Goal: Information Seeking & Learning: Learn about a topic

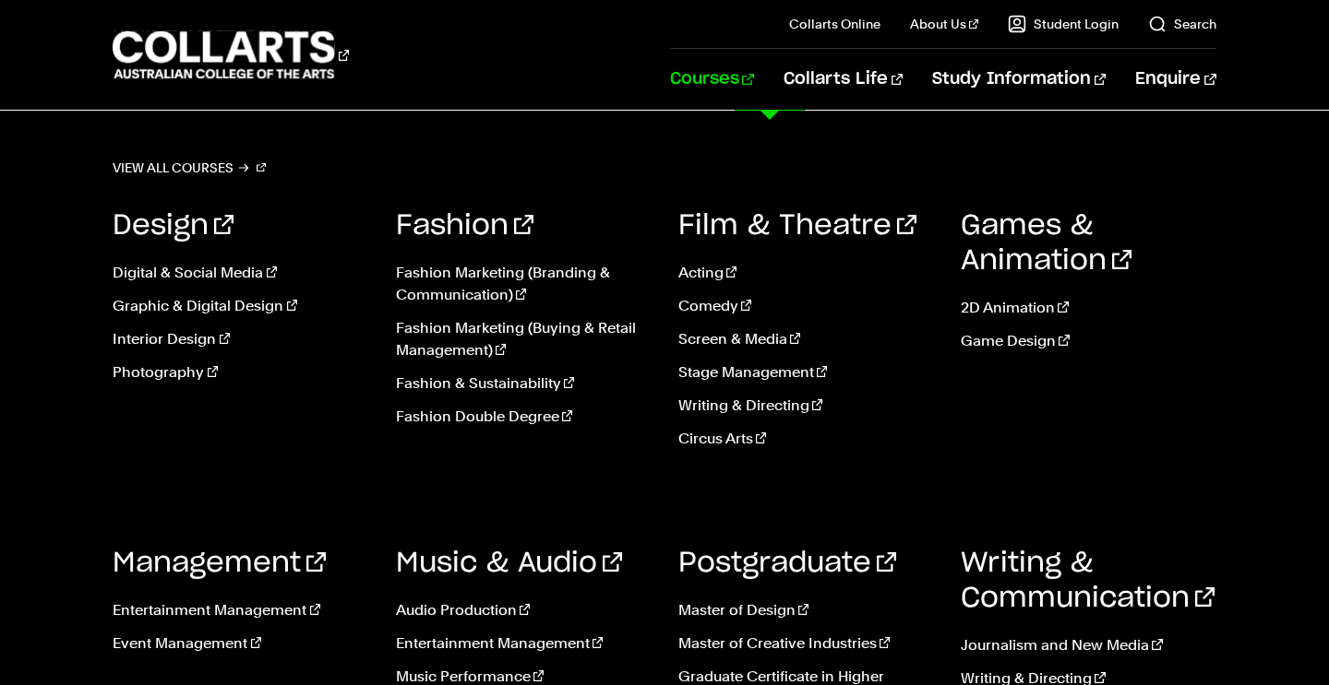
scroll to position [651, 0]
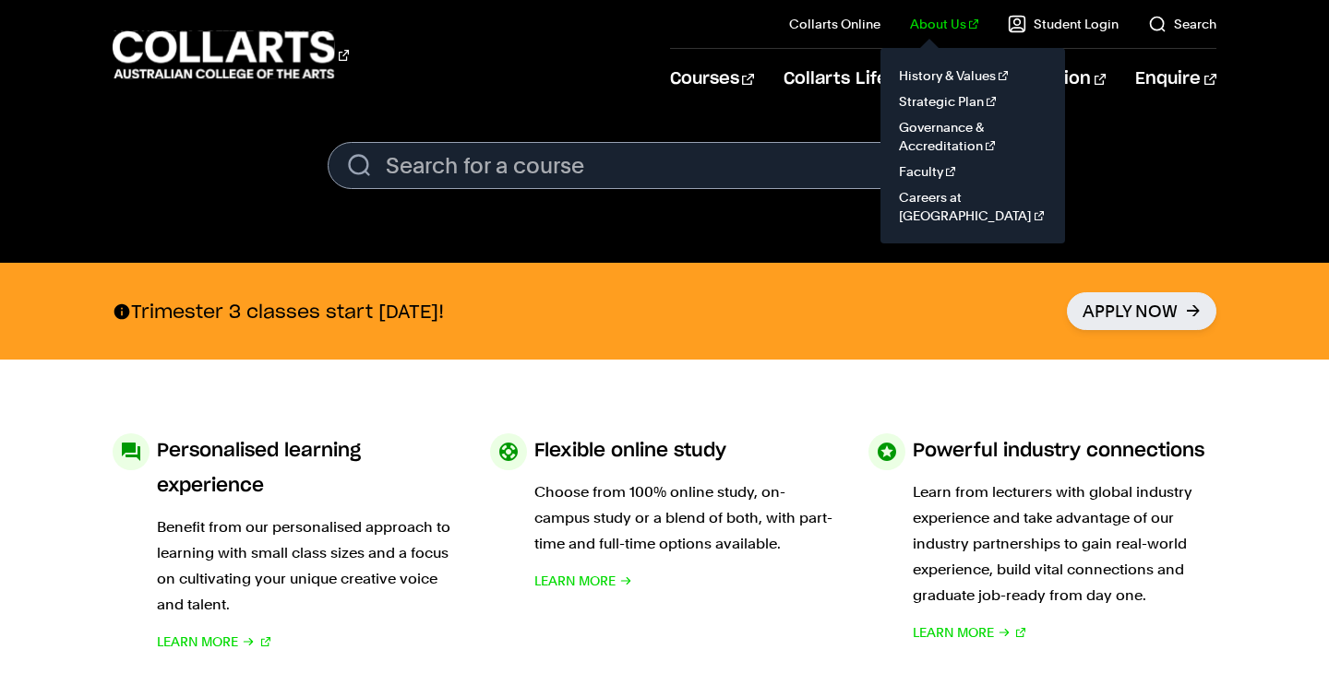
click at [939, 34] on il "About Us History & Values Strategic Plan Governance & Accreditation Faculty Car…" at bounding box center [929, 24] width 98 height 48
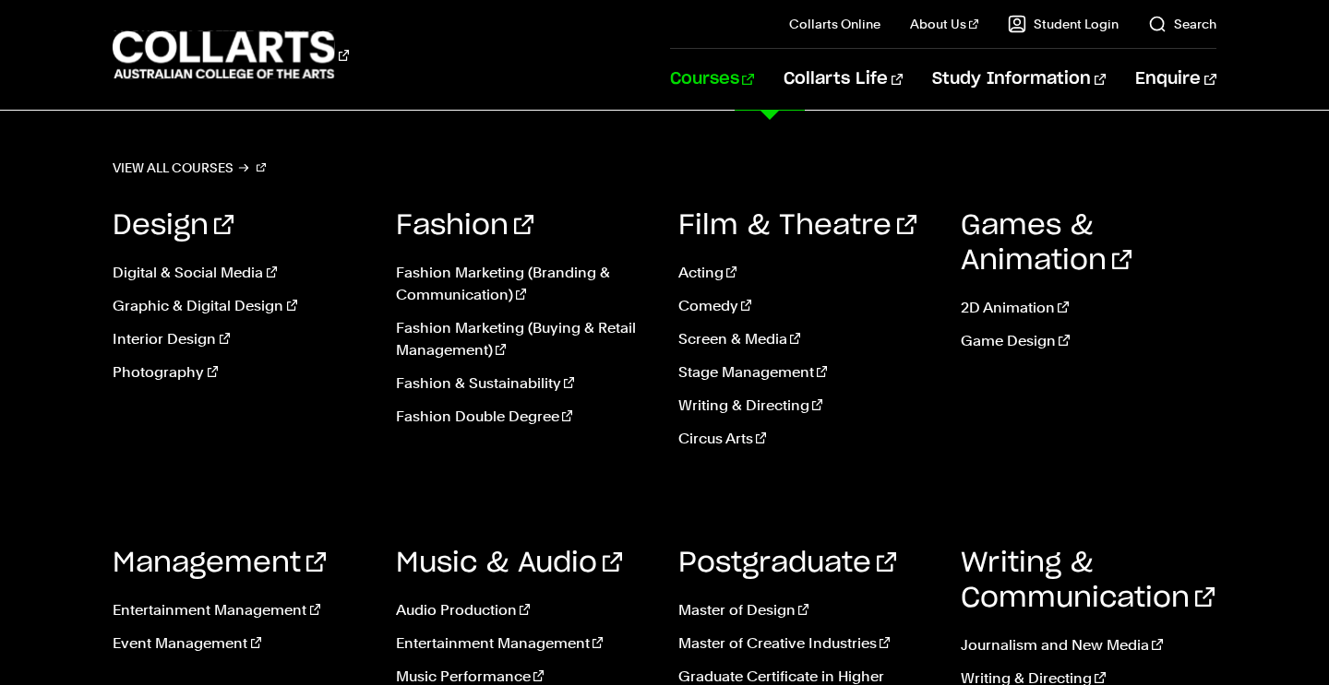
click at [748, 91] on link "Courses" at bounding box center [712, 79] width 84 height 61
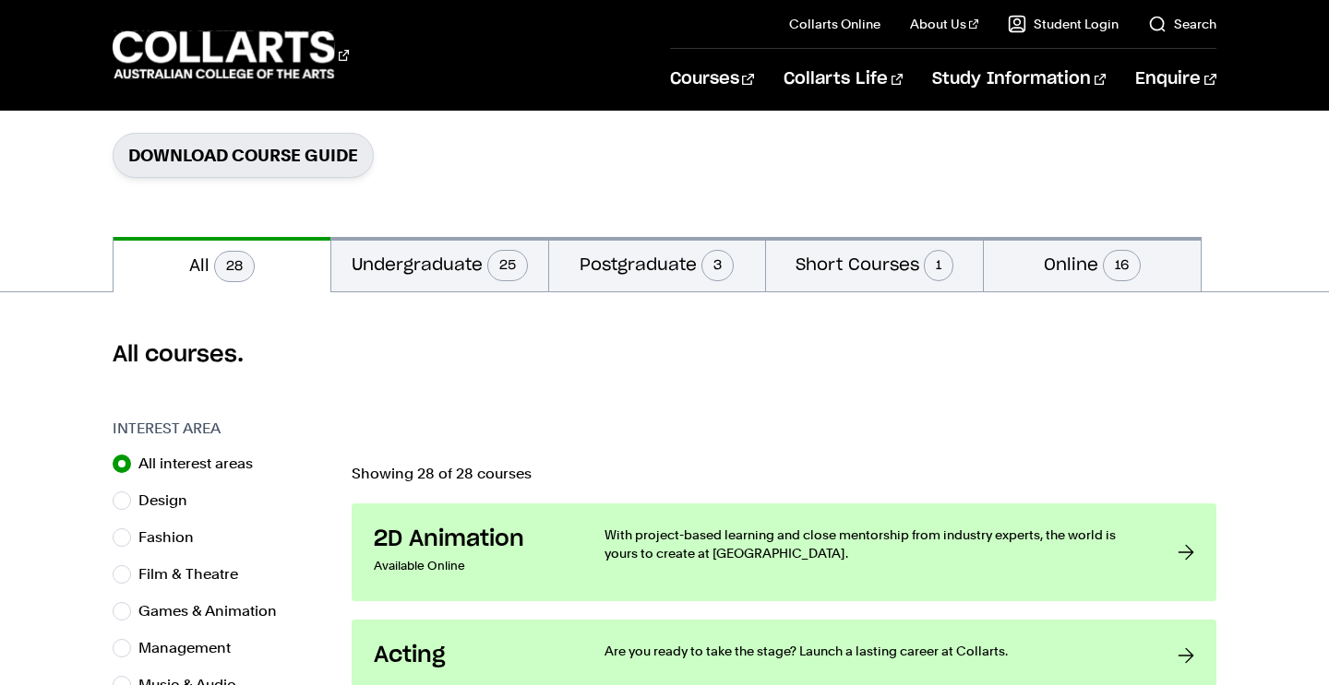
click at [550, 84] on div "Courses Collarts Online Study 100% online About Us History & Values Strategic P…" at bounding box center [664, 55] width 1329 height 110
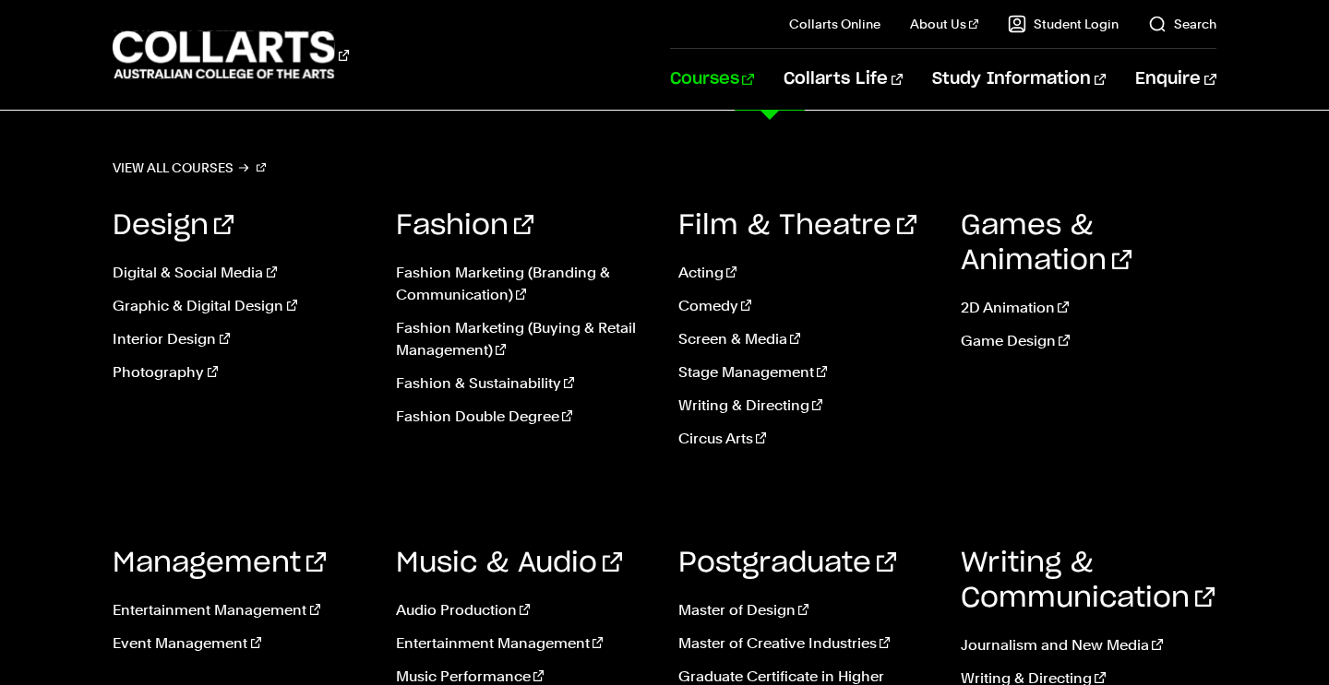
click at [754, 76] on link "Courses" at bounding box center [712, 79] width 84 height 61
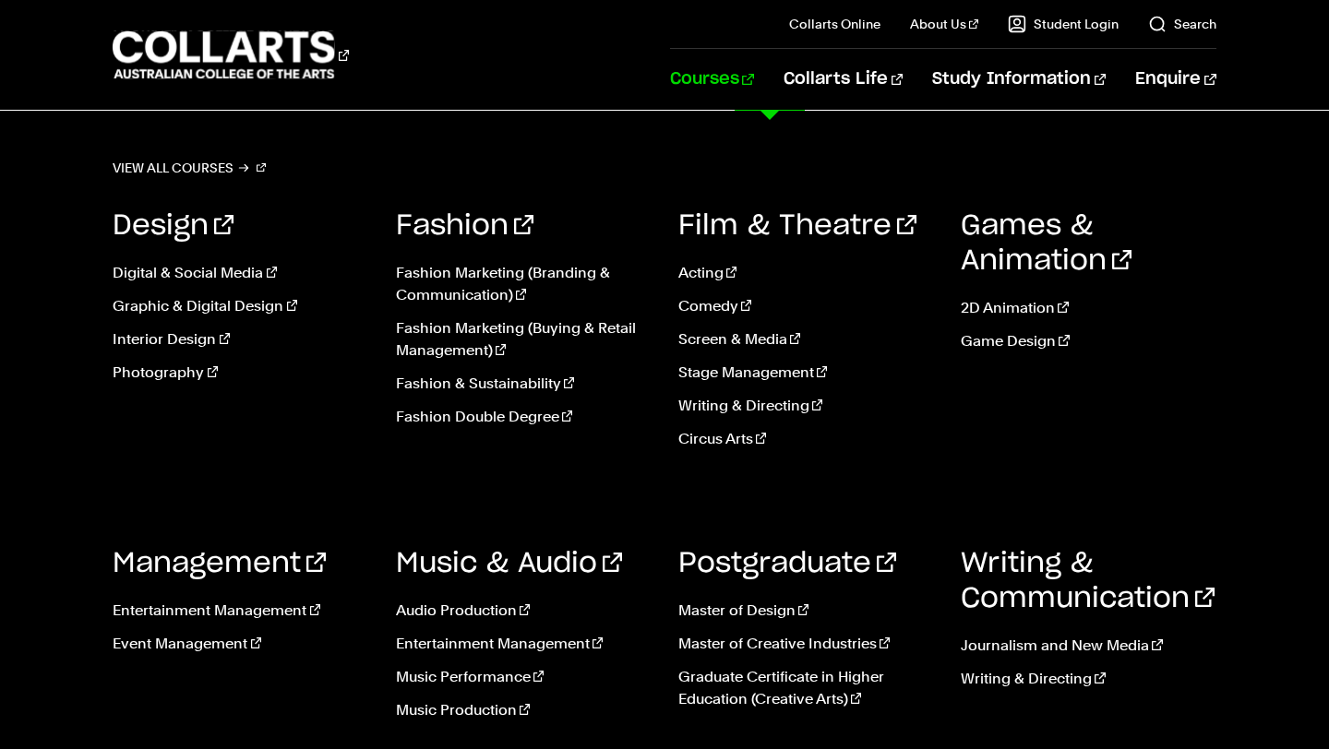
scroll to position [1459, 0]
click at [452, 685] on link "Music Production" at bounding box center [523, 710] width 255 height 22
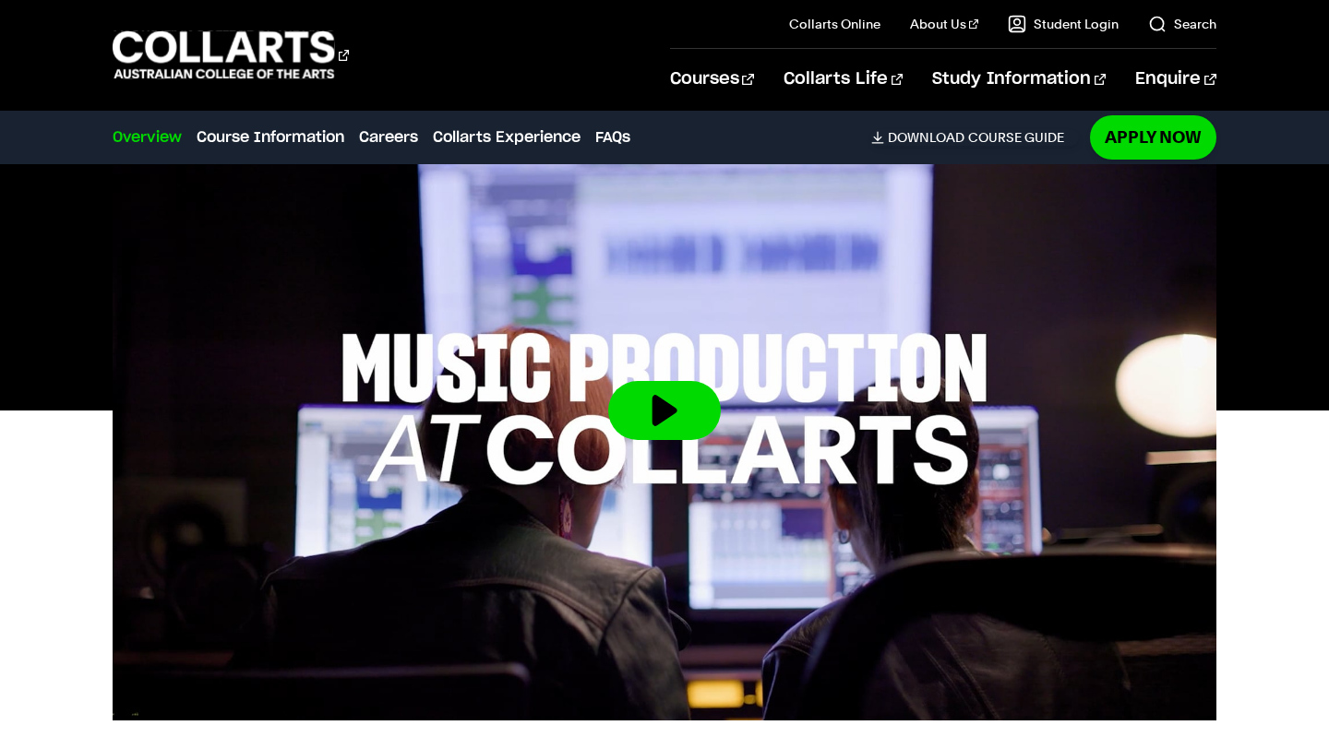
scroll to position [559, 0]
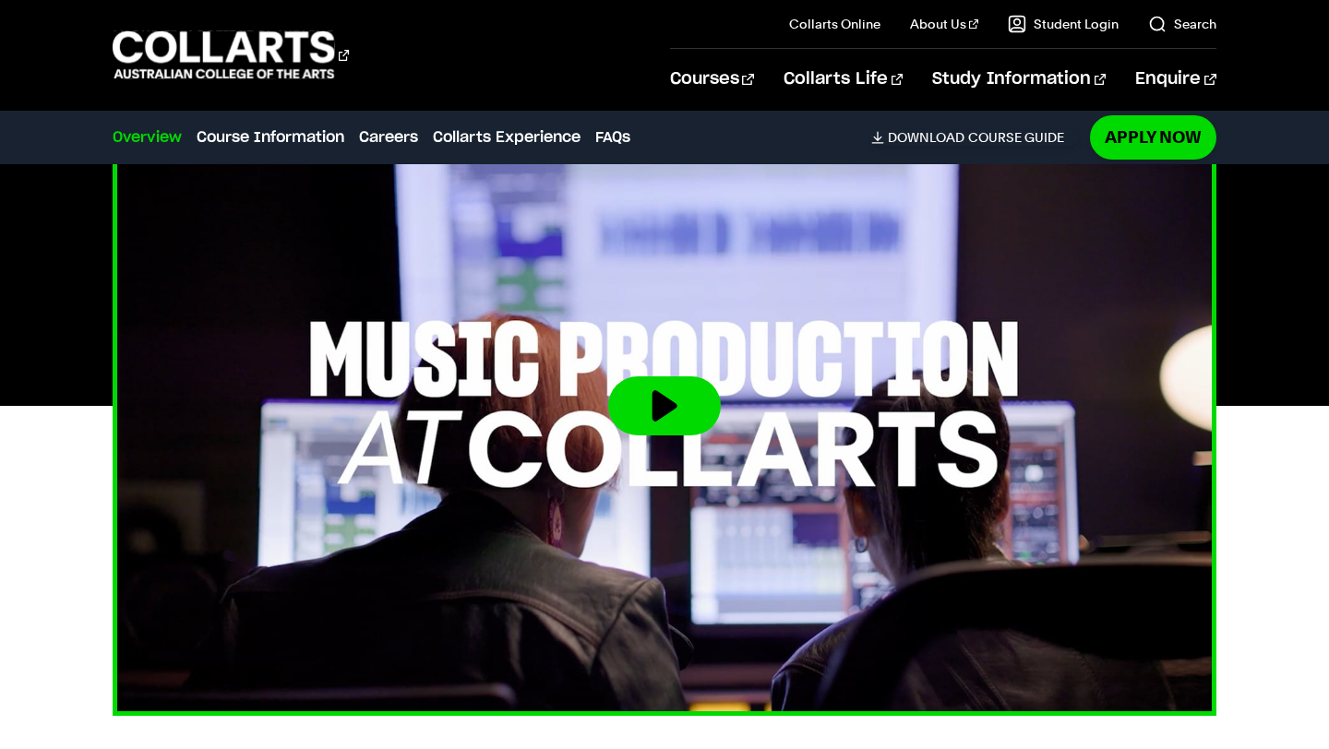
click at [654, 382] on button at bounding box center [664, 405] width 113 height 59
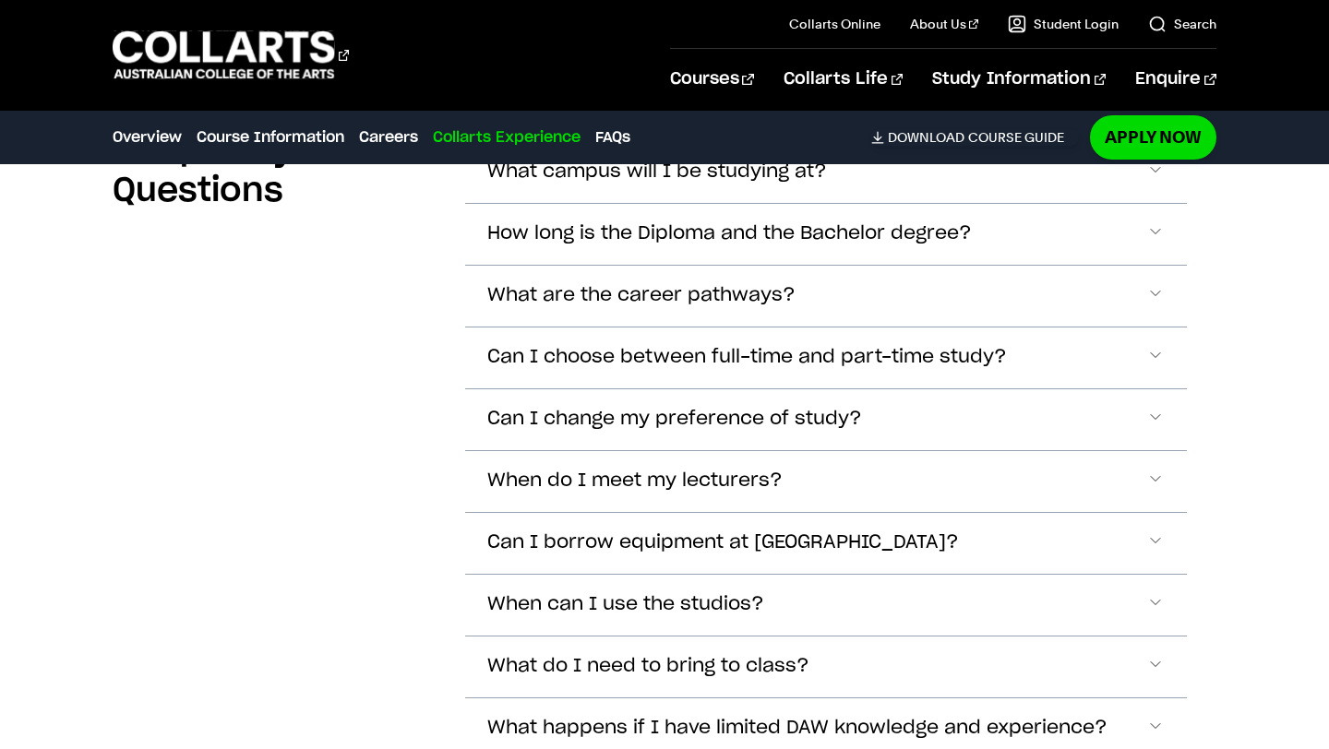
scroll to position [6012, 0]
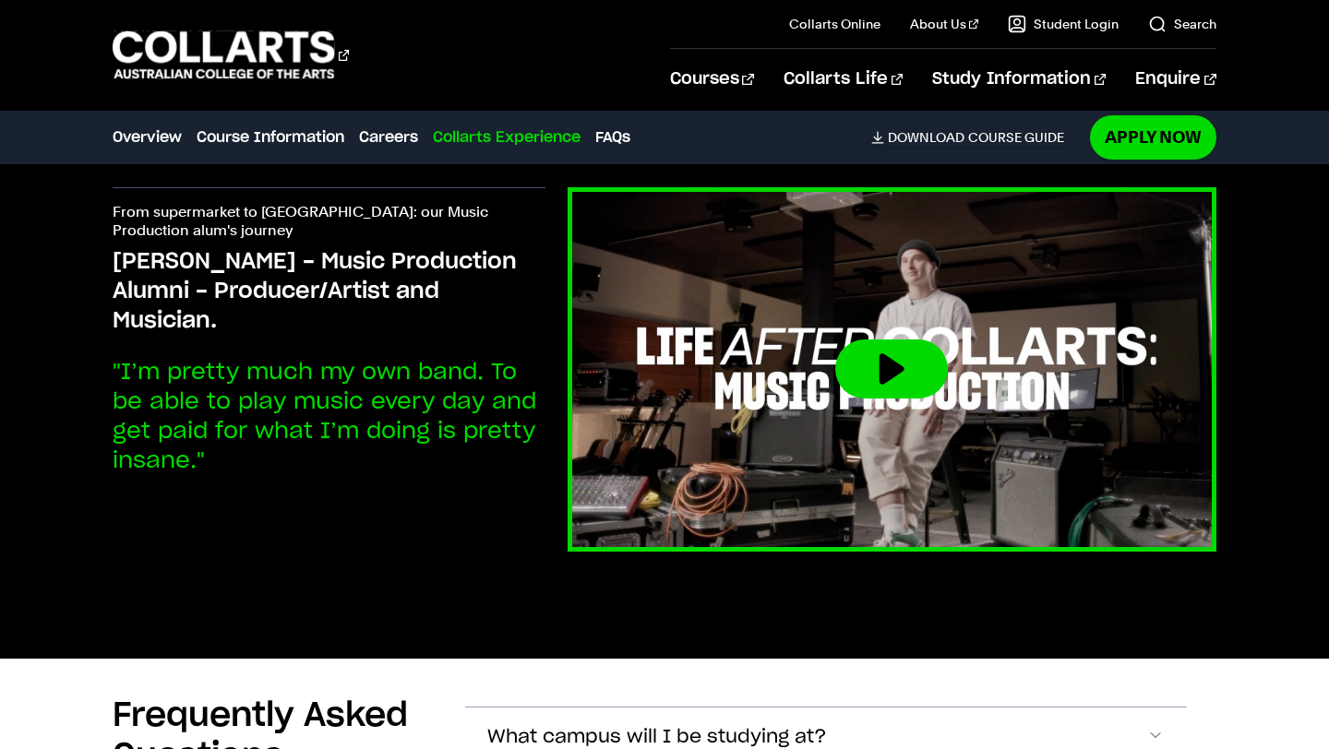
click at [909, 361] on button at bounding box center [891, 369] width 113 height 59
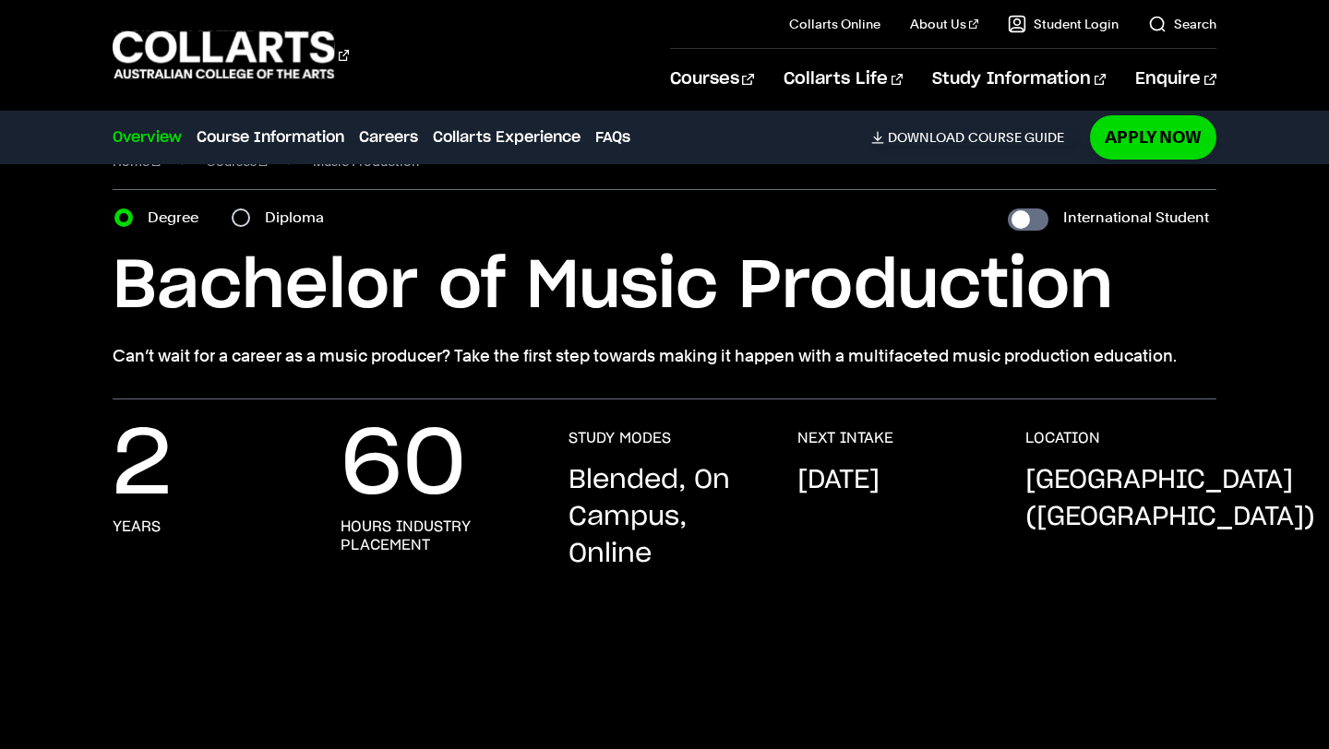
scroll to position [55, 0]
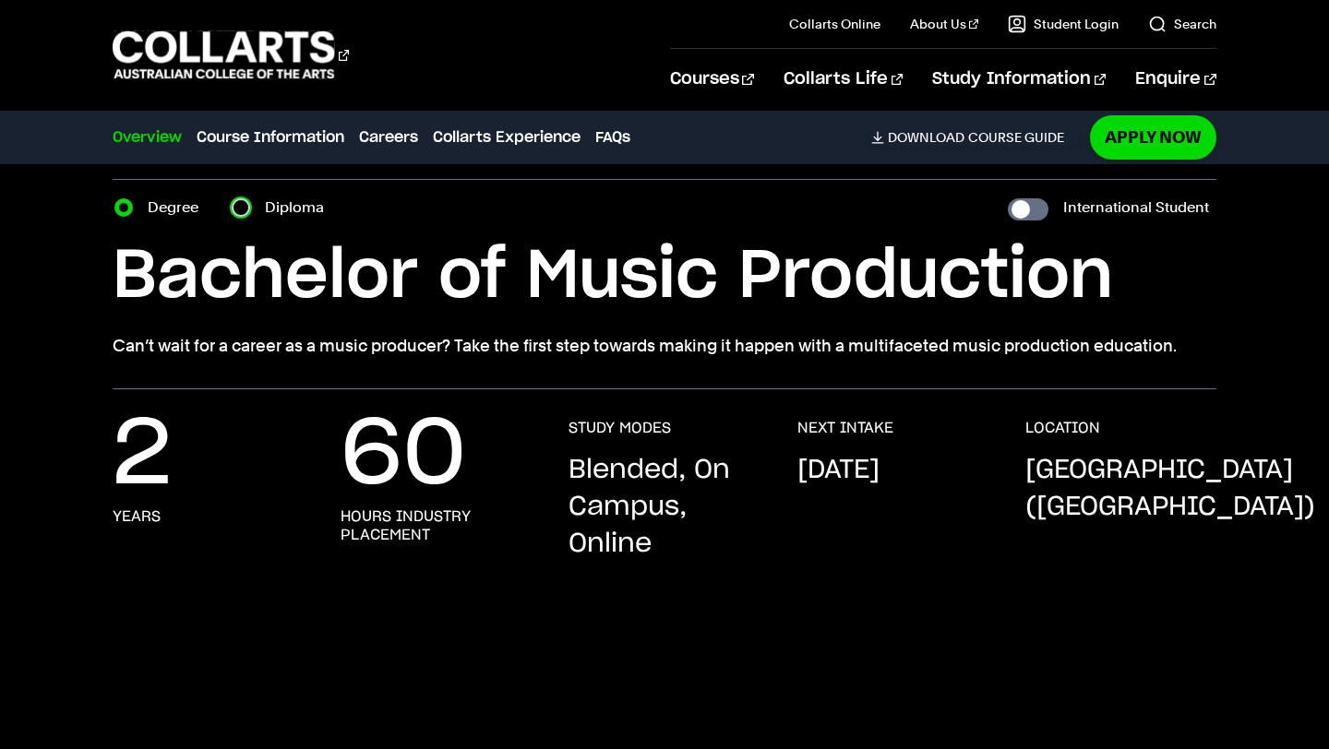
click at [243, 206] on input "Diploma" at bounding box center [241, 207] width 18 height 18
radio input "true"
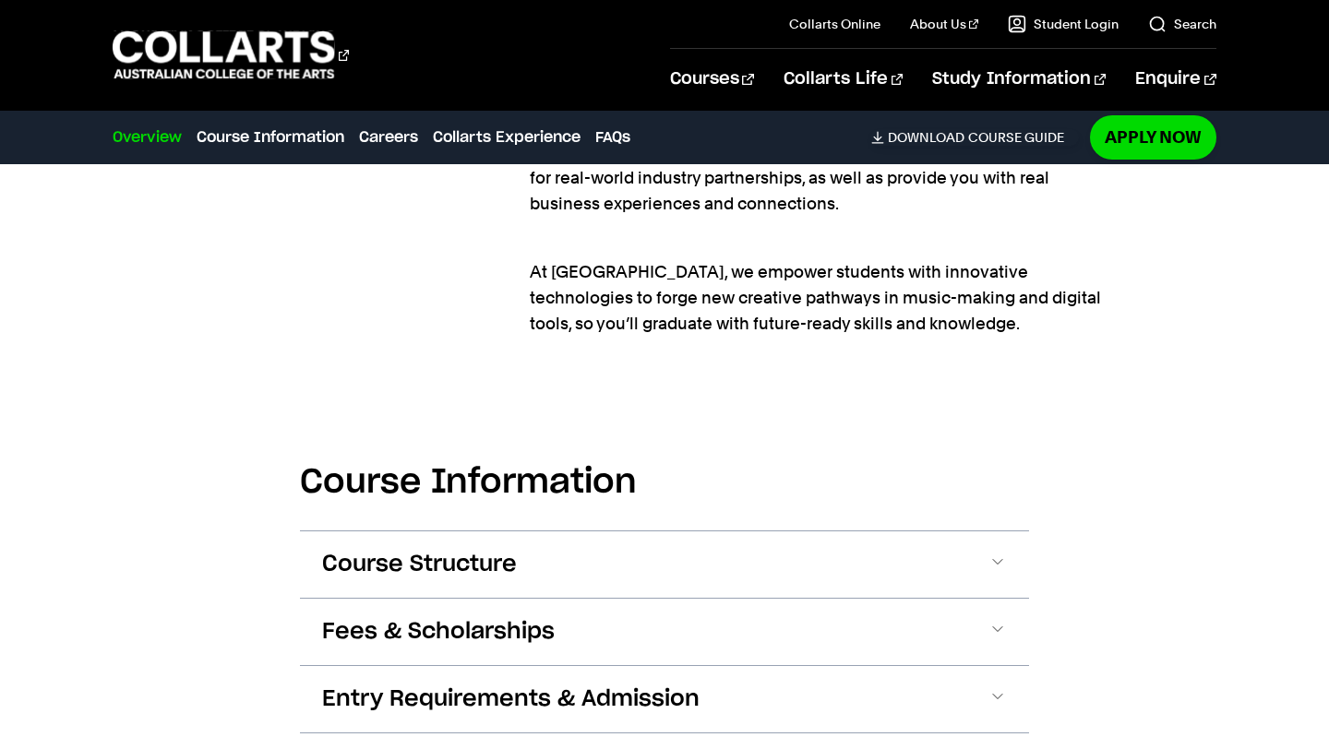
scroll to position [2120, 0]
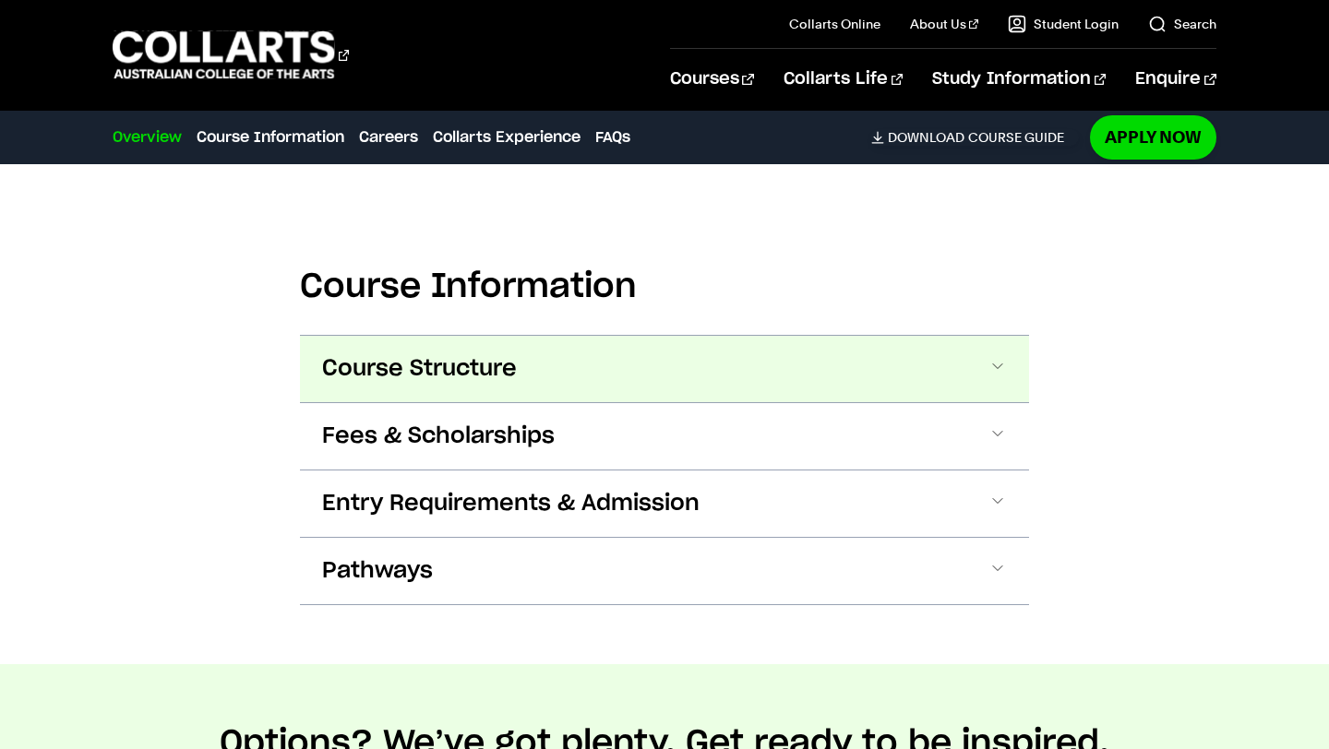
click at [841, 366] on button "Course Structure" at bounding box center [664, 369] width 729 height 66
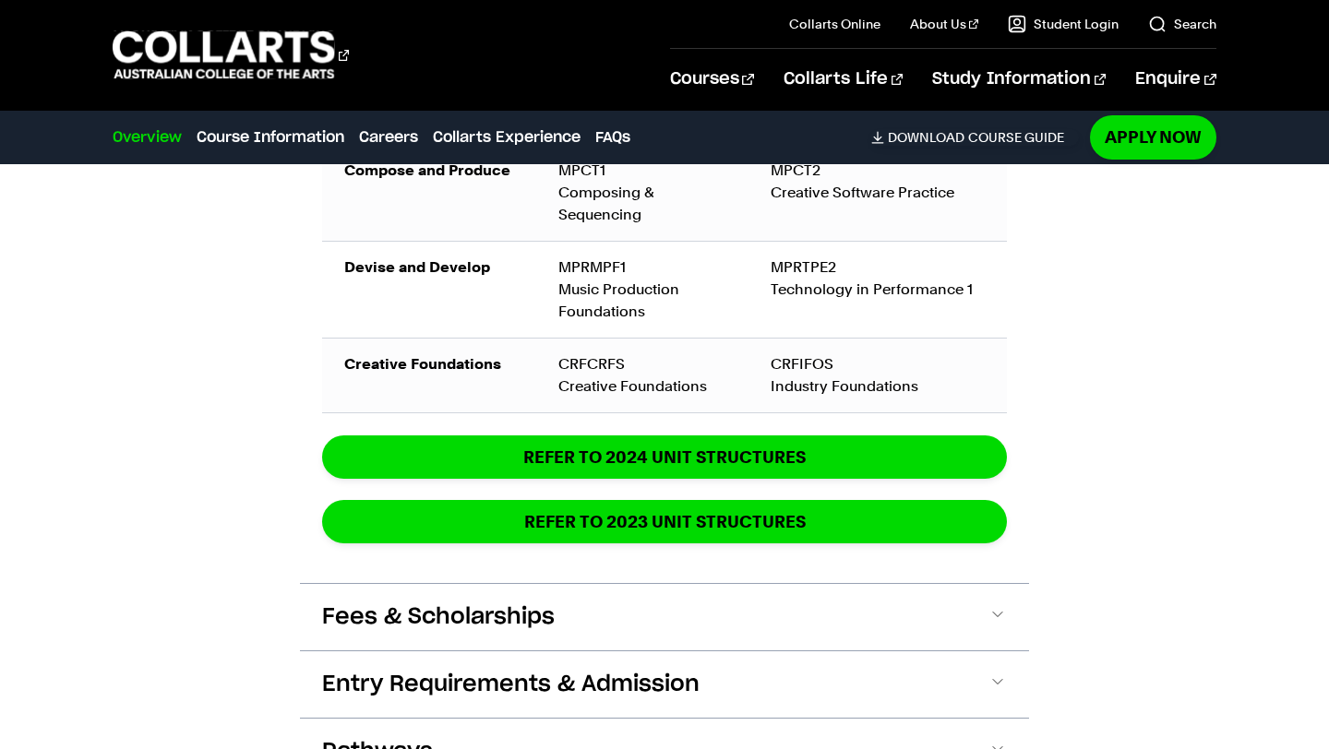
scroll to position [2968, 0]
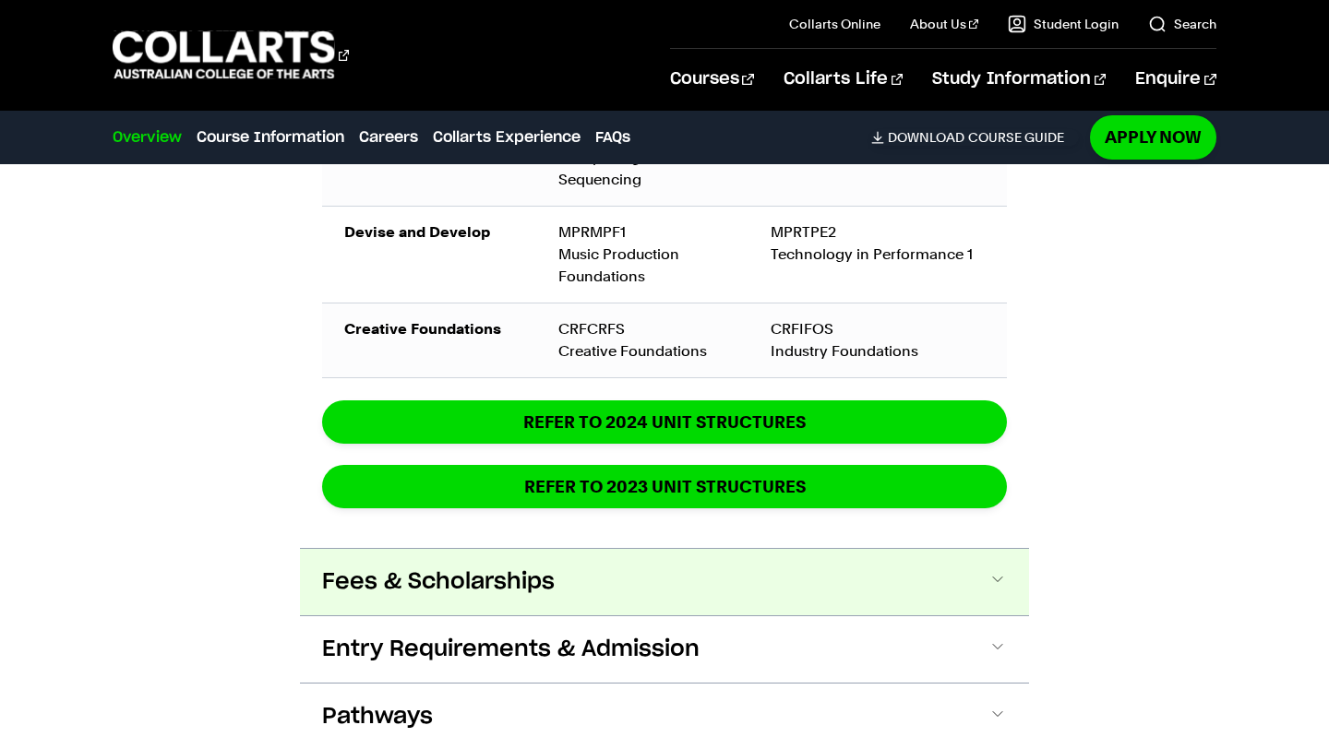
click at [675, 569] on button "Fees & Scholarships" at bounding box center [664, 582] width 729 height 66
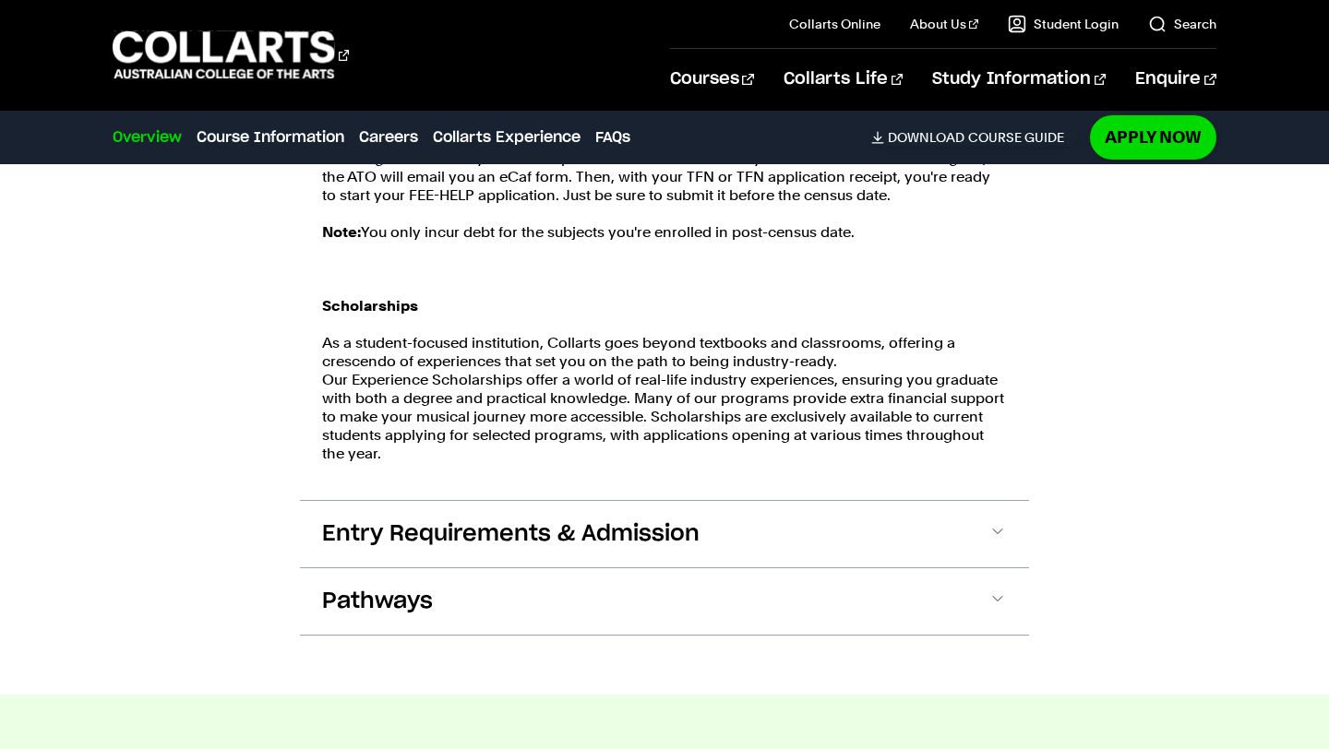
scroll to position [3805, 0]
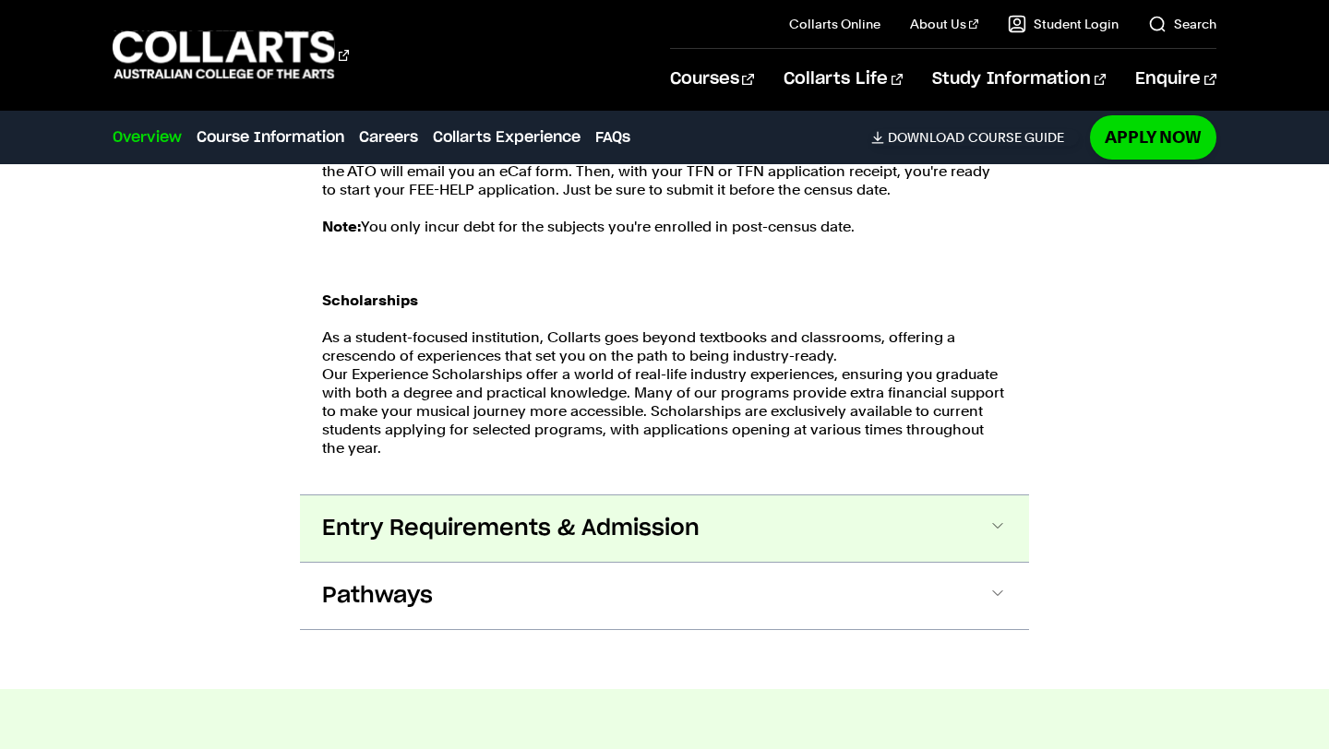
click at [797, 521] on button "Entry Requirements & Admission" at bounding box center [664, 528] width 729 height 66
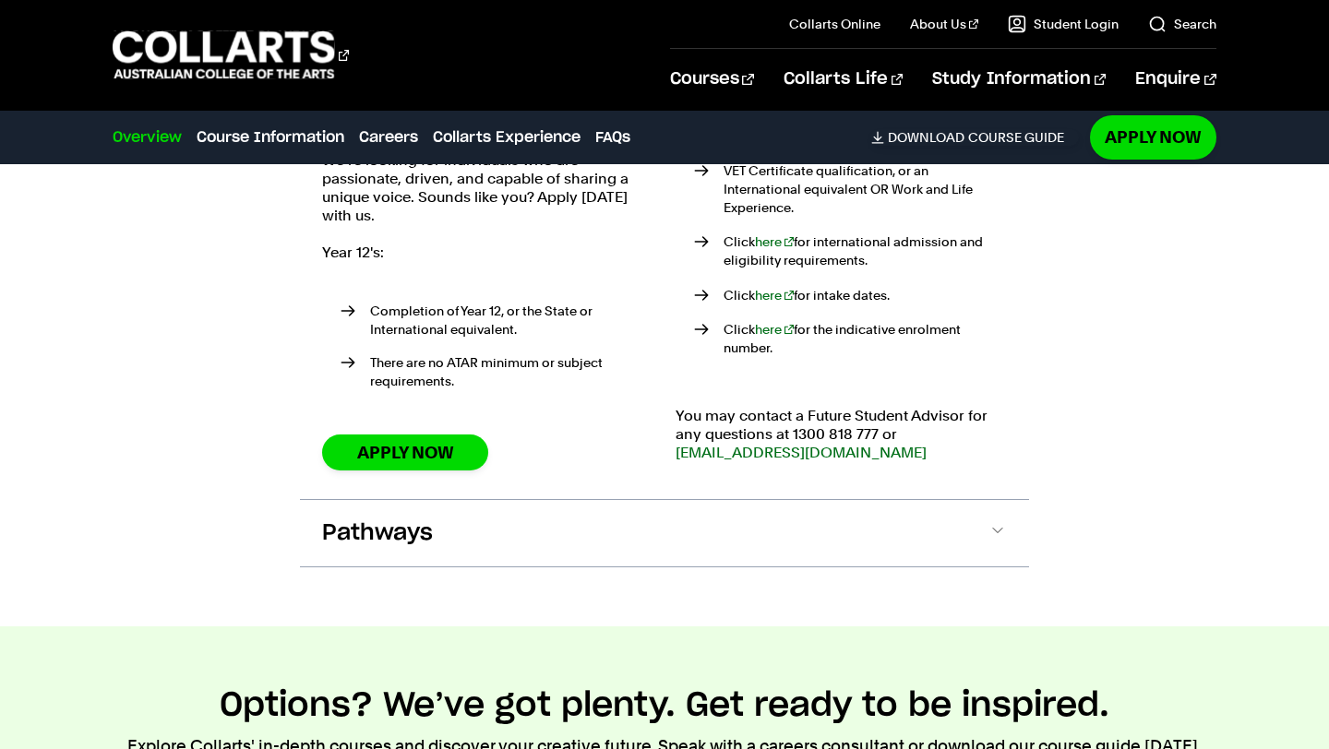
scroll to position [4382, 0]
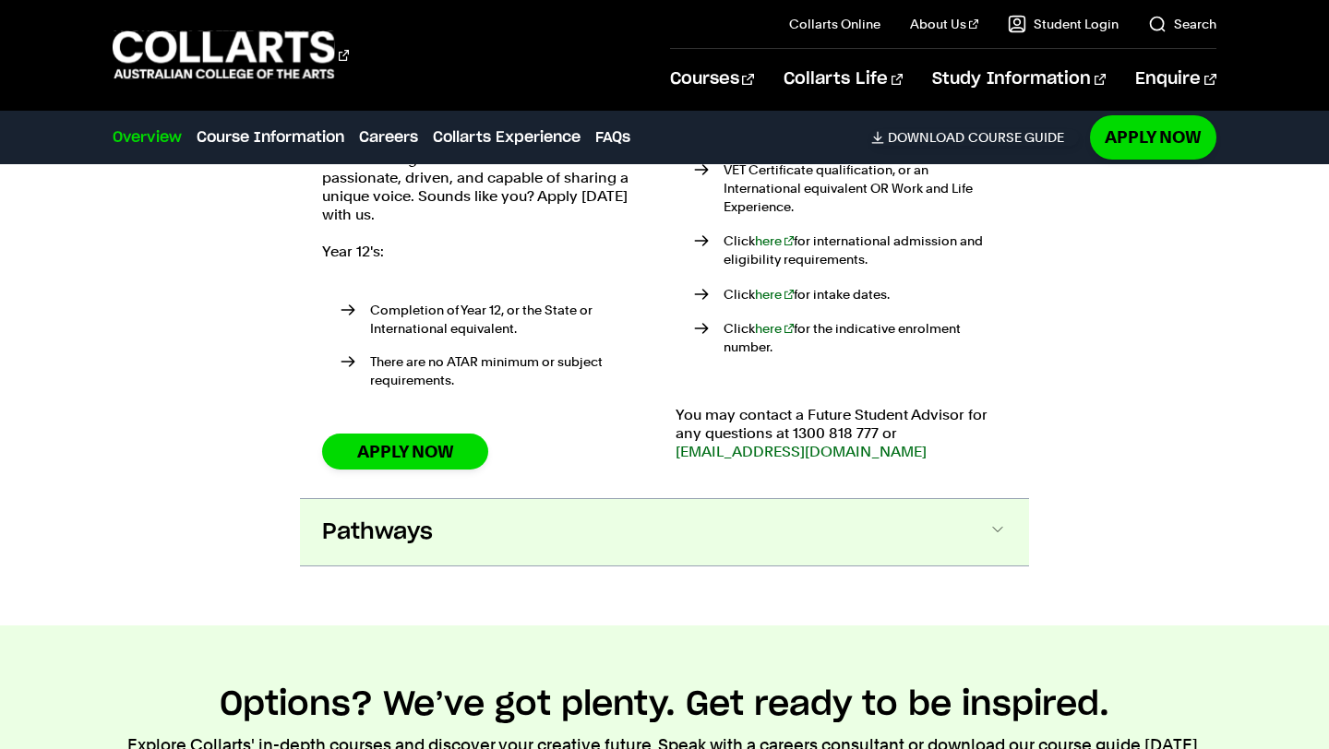
click at [830, 510] on button "Pathways" at bounding box center [664, 532] width 729 height 66
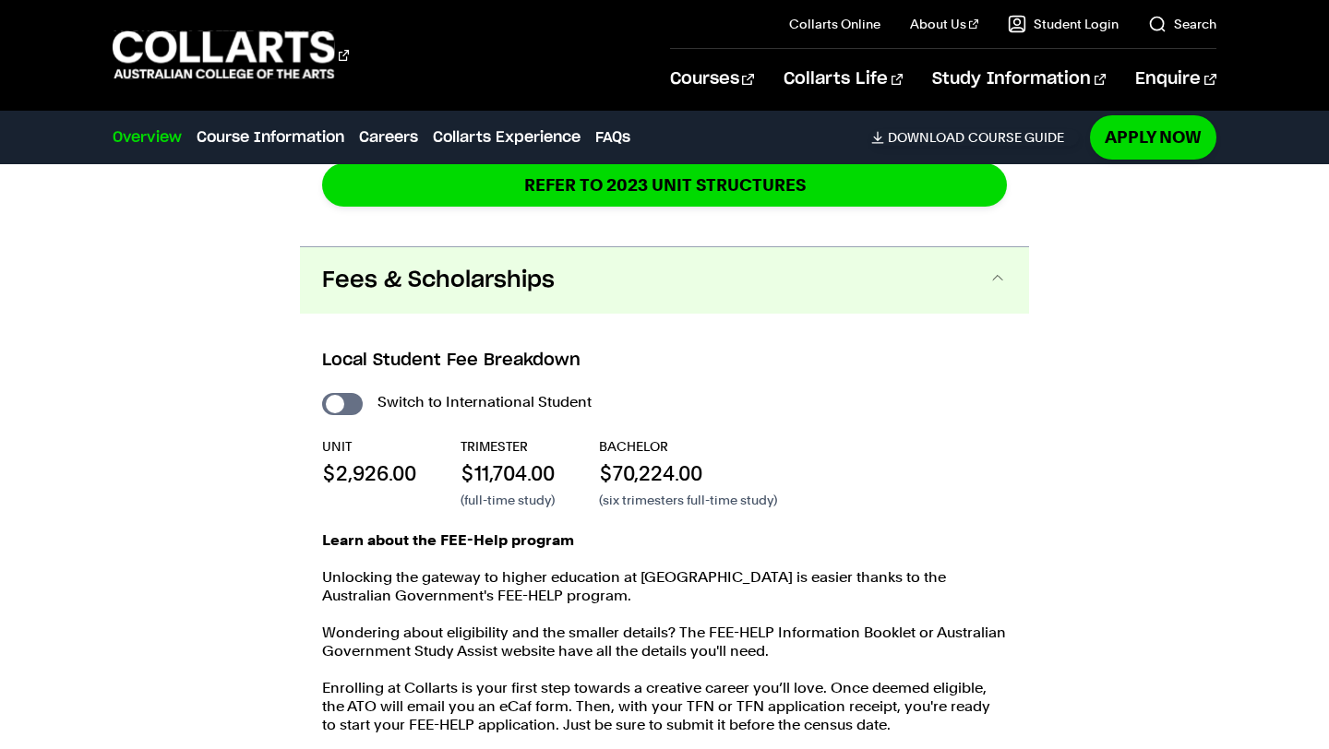
scroll to position [3294, 0]
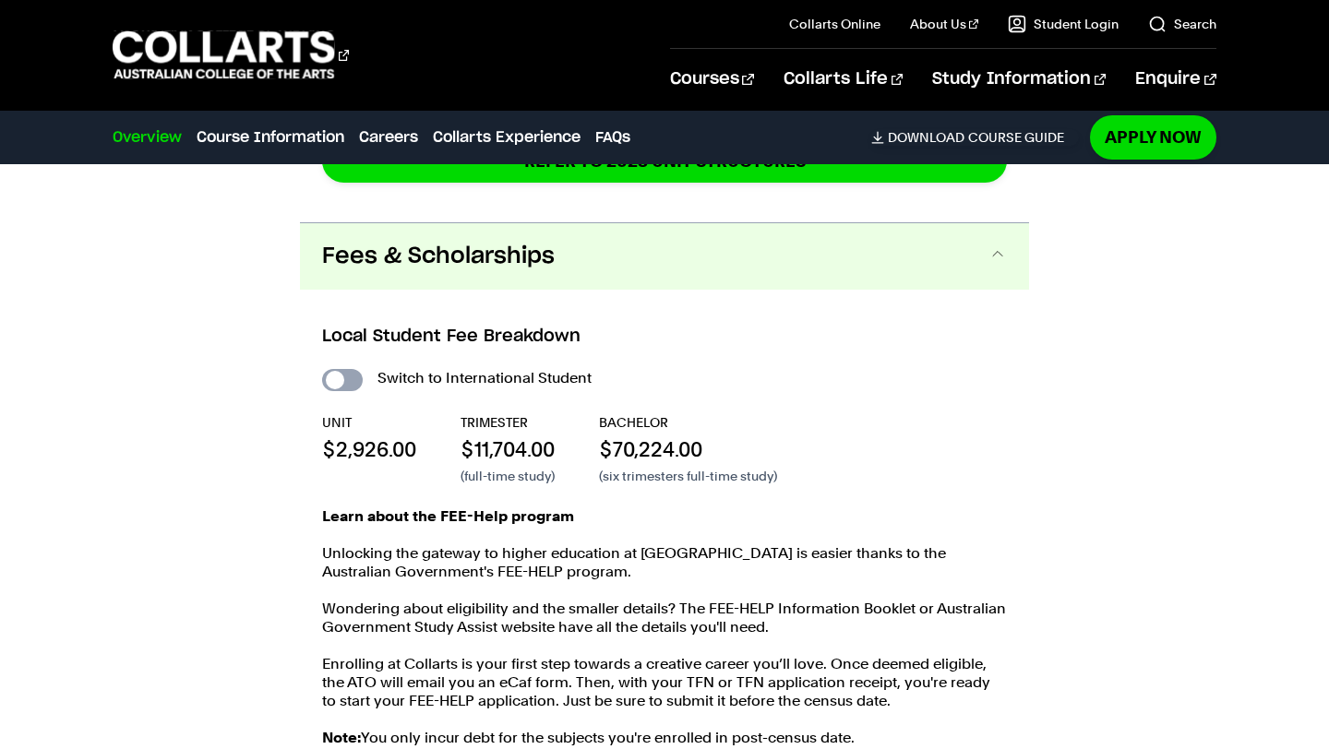
click at [337, 377] on input "International Student" at bounding box center [342, 380] width 41 height 22
checkbox input "true"
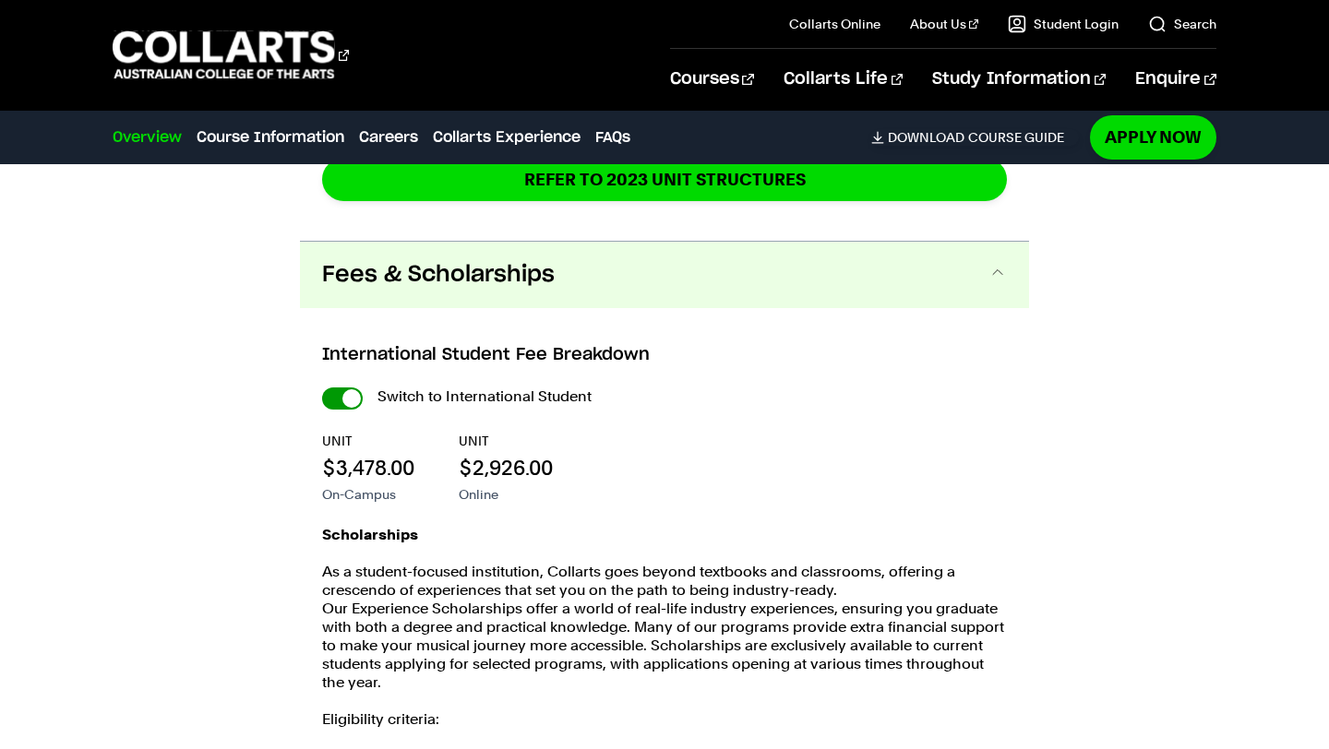
click at [350, 399] on input "International Student" at bounding box center [342, 398] width 41 height 22
checkbox input "false"
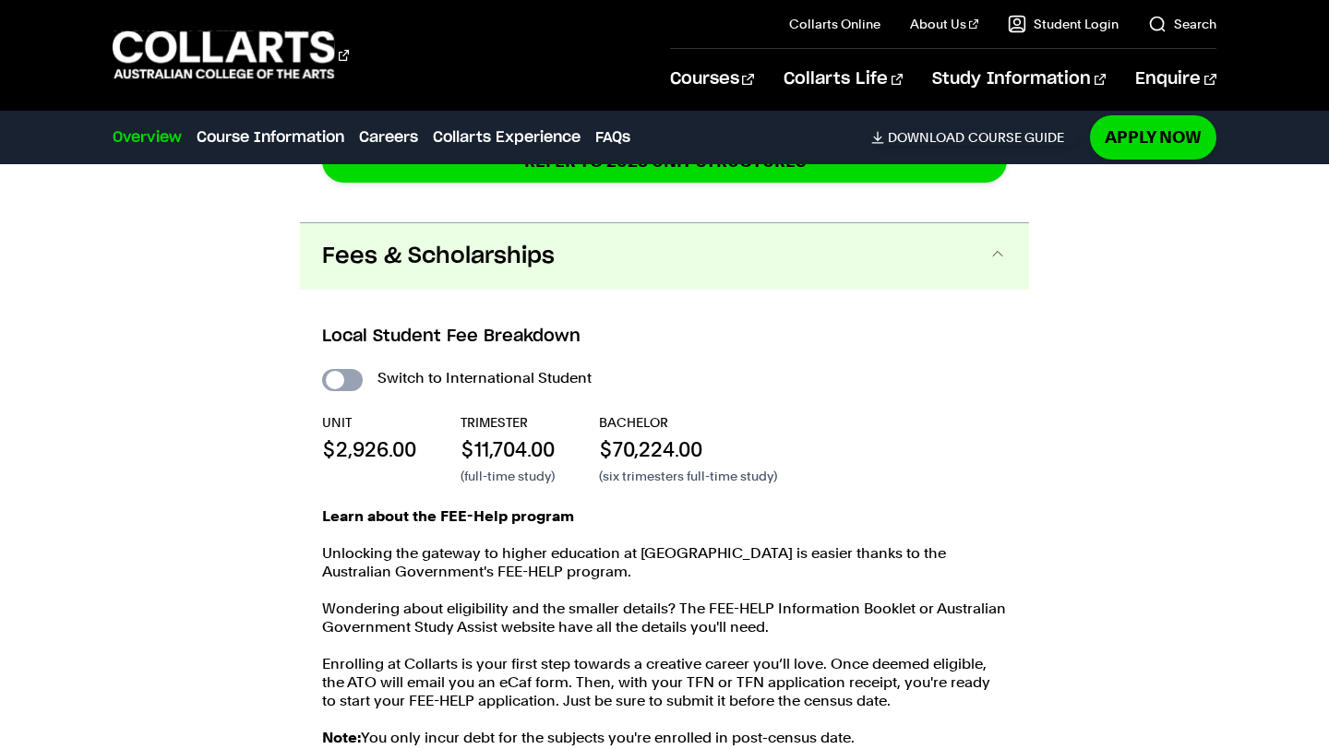
click at [352, 375] on input "International Student" at bounding box center [342, 380] width 41 height 22
checkbox input "true"
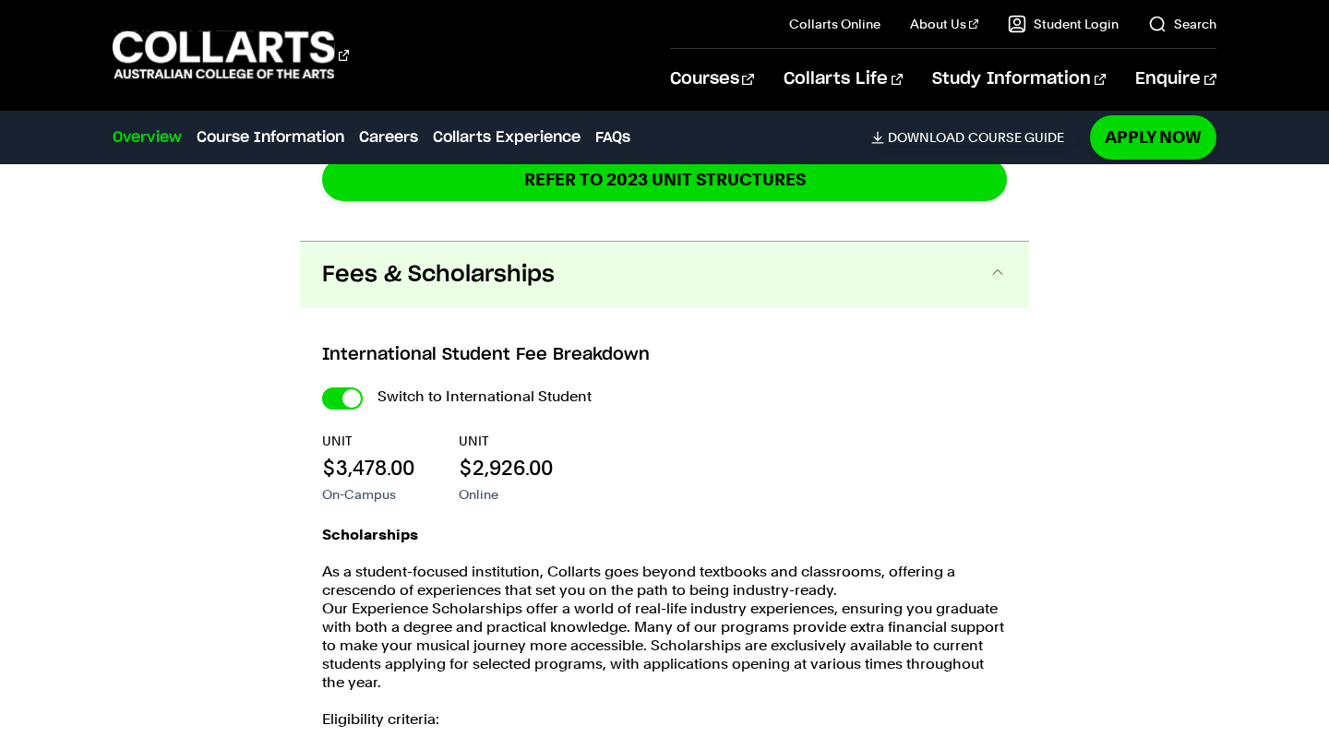
click at [352, 375] on div "International Student Fee Breakdown Switch to International Student UNIT $3,478…" at bounding box center [664, 690] width 729 height 764
click at [340, 381] on div "International Student Fee Breakdown Switch to International Student UNIT $3,478…" at bounding box center [664, 690] width 729 height 764
click at [340, 395] on input "International Student" at bounding box center [342, 398] width 41 height 22
checkbox input "false"
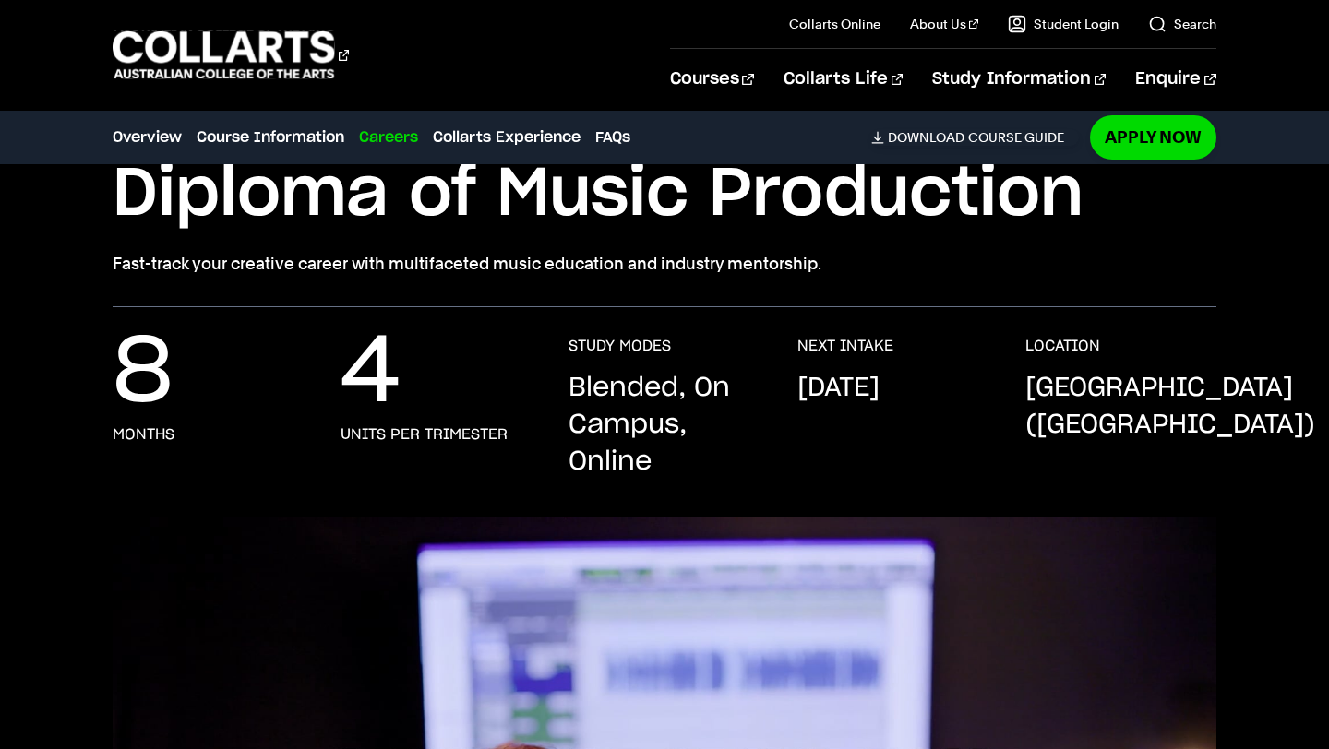
scroll to position [138, 0]
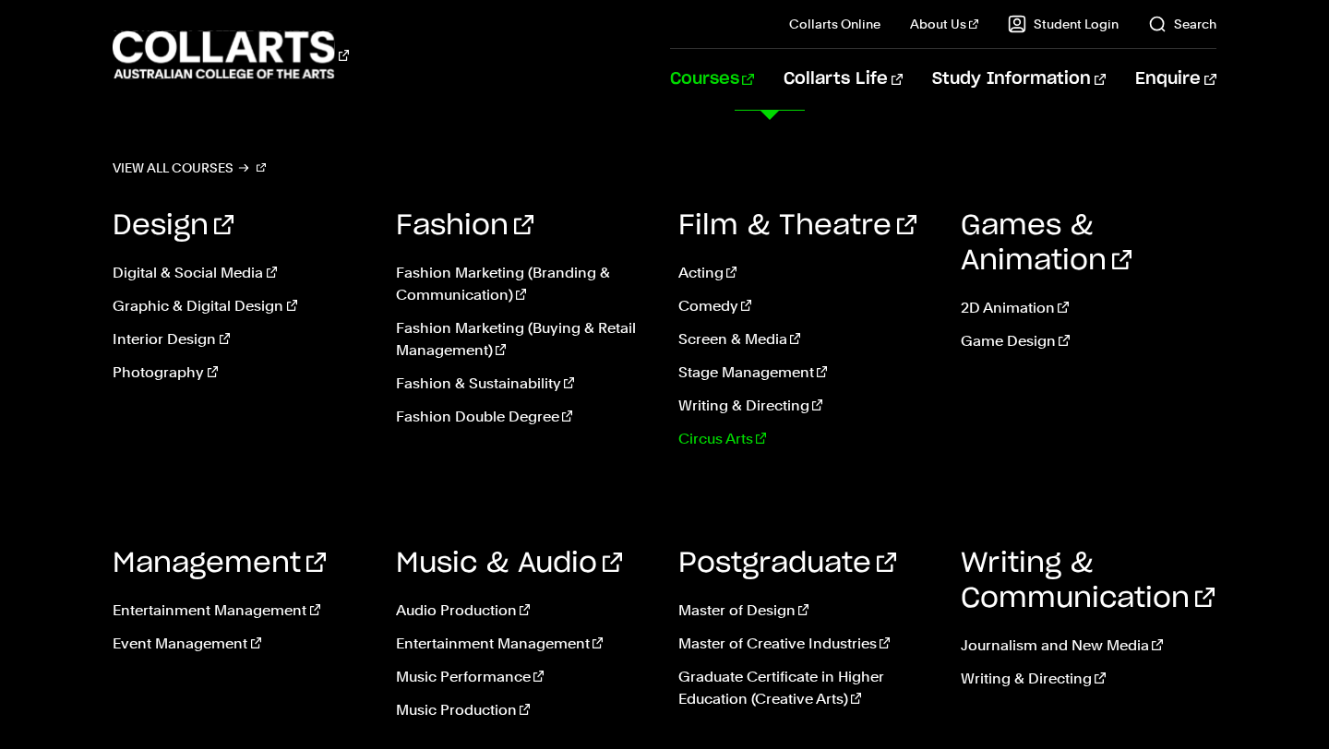
click at [735, 441] on link "Circus Arts" at bounding box center [805, 439] width 255 height 22
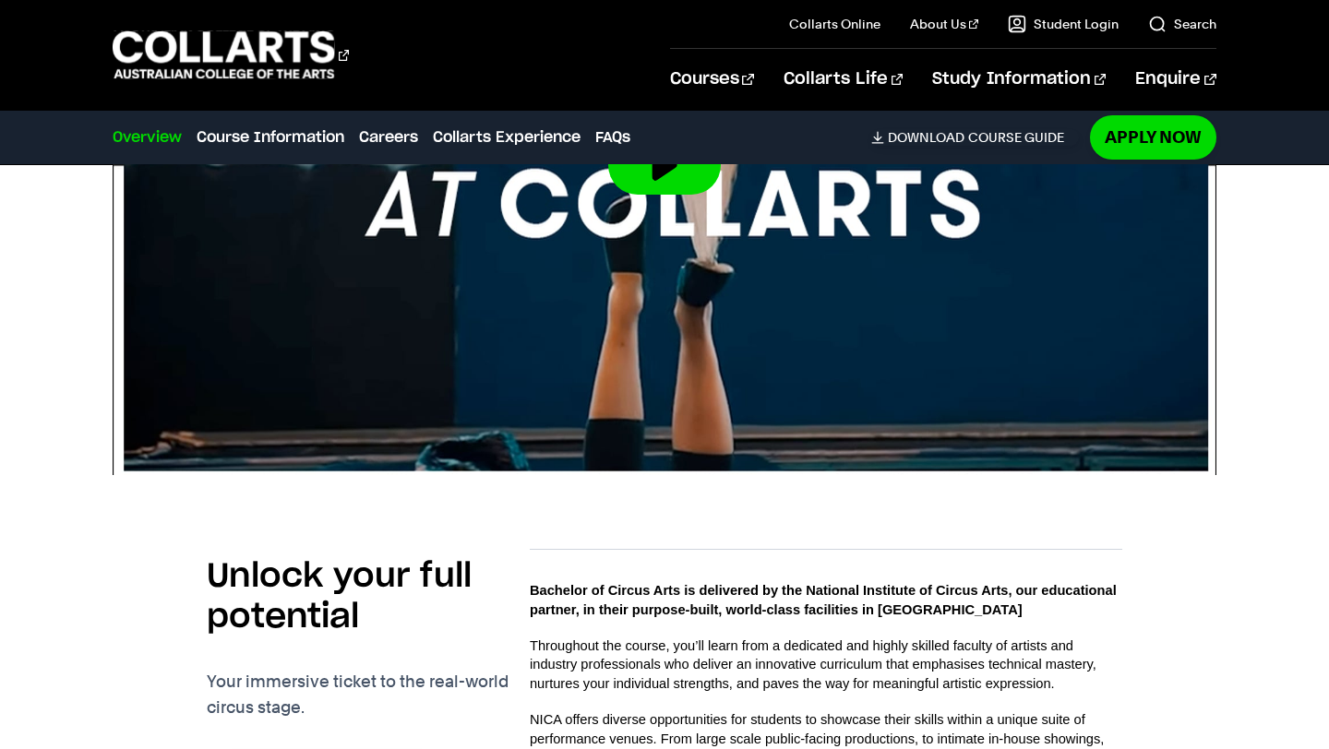
scroll to position [546, 0]
